Goal: Use online tool/utility

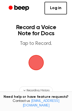
click at [39, 65] on span "button" at bounding box center [36, 62] width 19 height 19
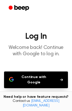
click at [37, 75] on button "Continue with Google" at bounding box center [36, 79] width 64 height 17
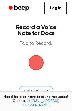
click at [32, 92] on span "Recording History" at bounding box center [38, 90] width 23 height 5
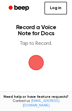
click at [35, 70] on span "button" at bounding box center [36, 62] width 14 height 14
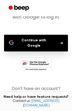
scroll to position [37, 0]
